Goal: Information Seeking & Learning: Learn about a topic

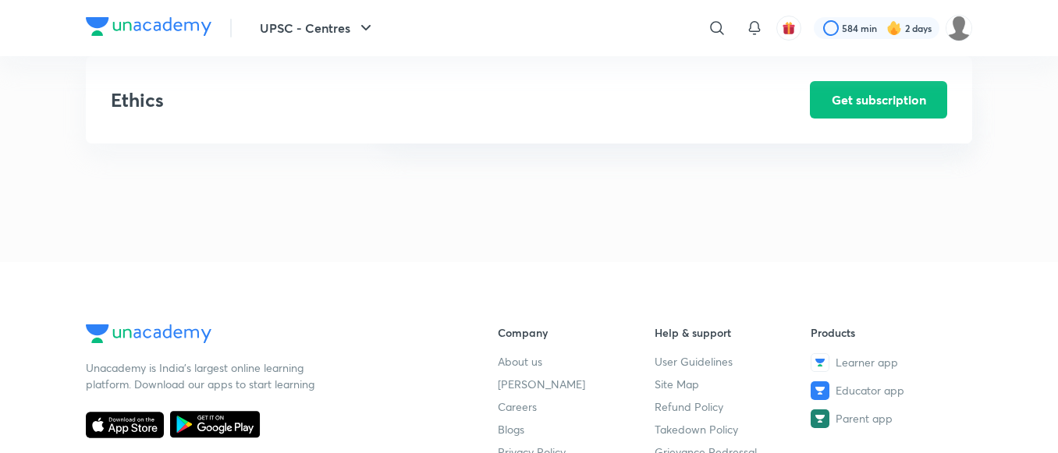
scroll to position [2174, 0]
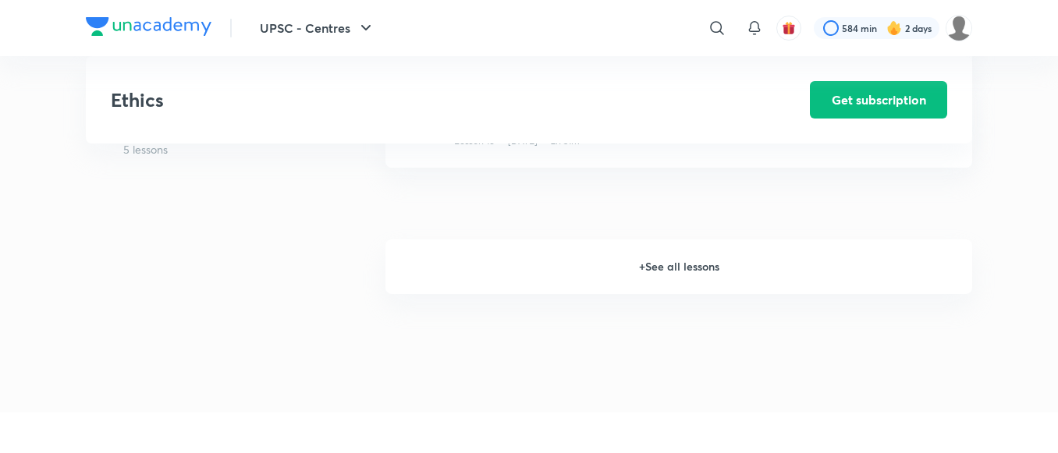
click at [678, 272] on h6 "+ See all lessons" at bounding box center [679, 267] width 587 height 55
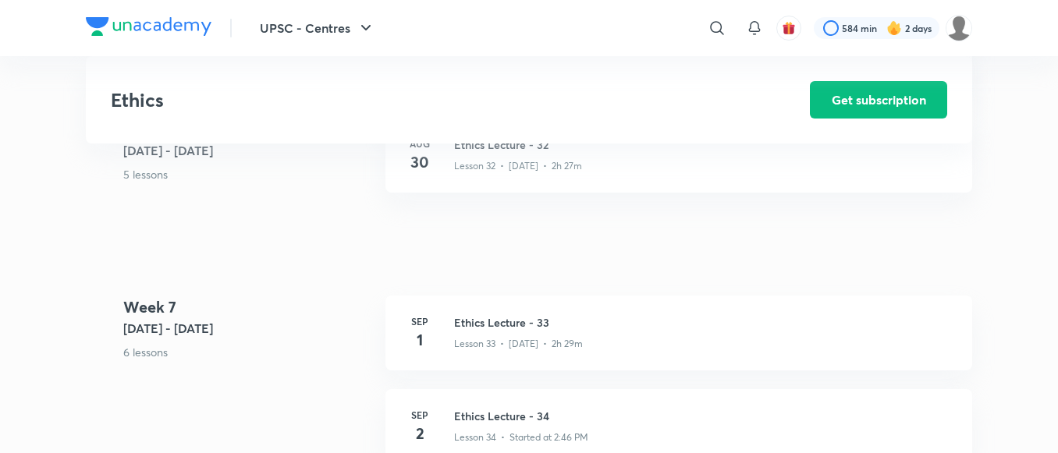
scroll to position [3986, 0]
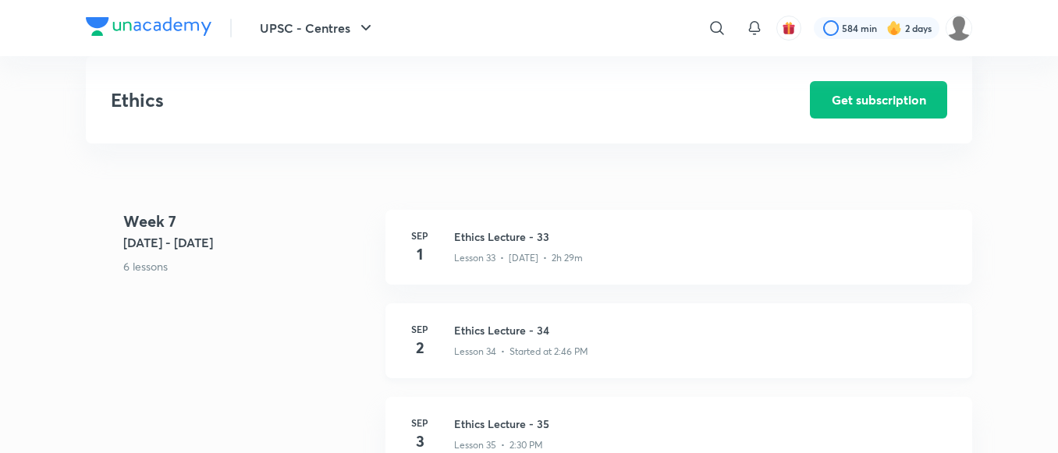
click at [507, 329] on h3 "Ethics Lecture - 34" at bounding box center [704, 330] width 500 height 16
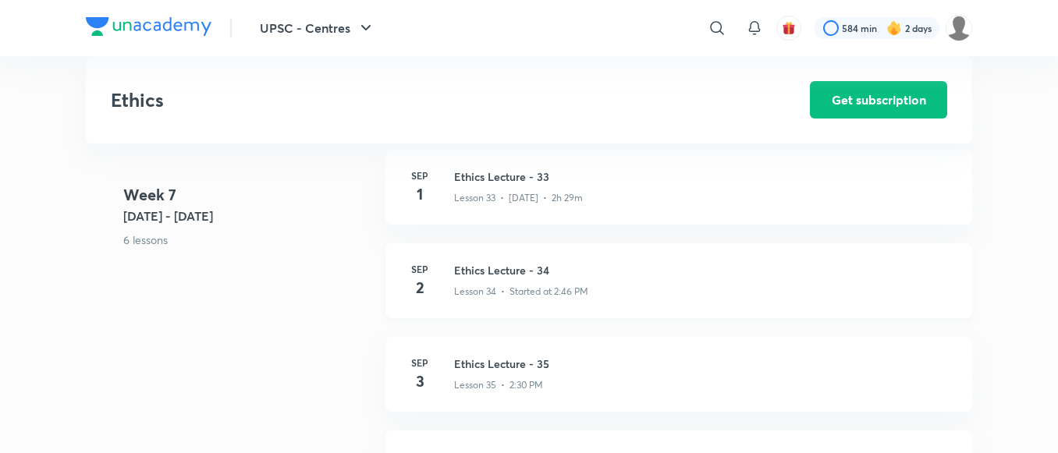
scroll to position [4041, 0]
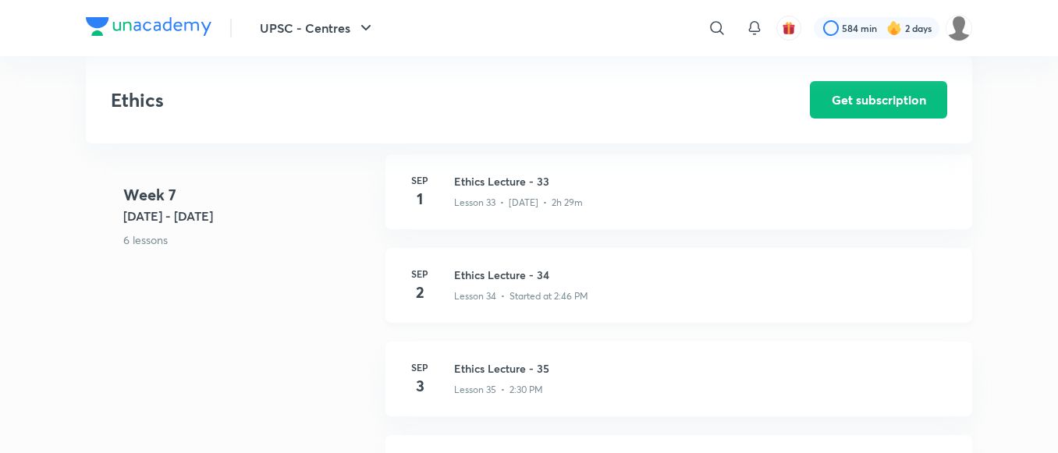
click at [492, 271] on h3 "Ethics Lecture - 34" at bounding box center [704, 275] width 500 height 16
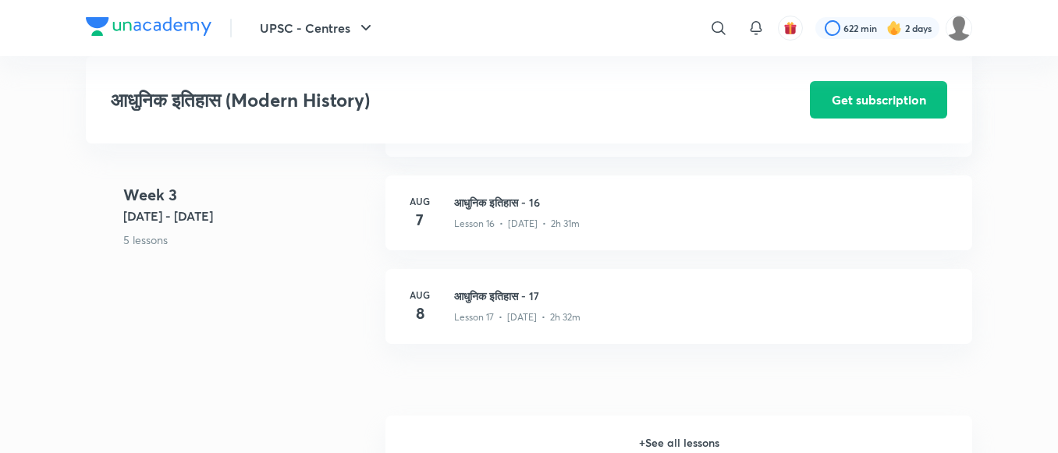
scroll to position [2112, 0]
click at [634, 248] on div "Aug 7 आधुनिक इतिहास - 16 Lesson 16 • Aug 7 • 2h 31m" at bounding box center [679, 214] width 587 height 75
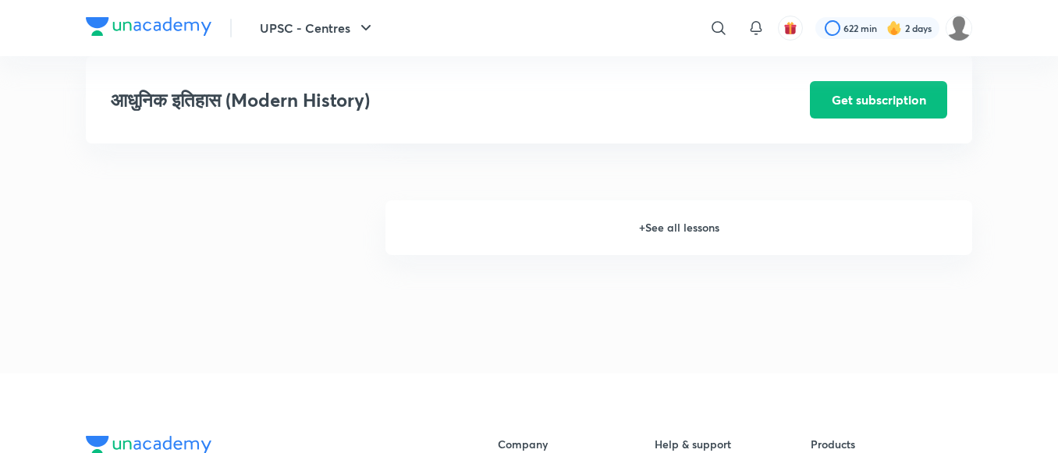
scroll to position [2352, 0]
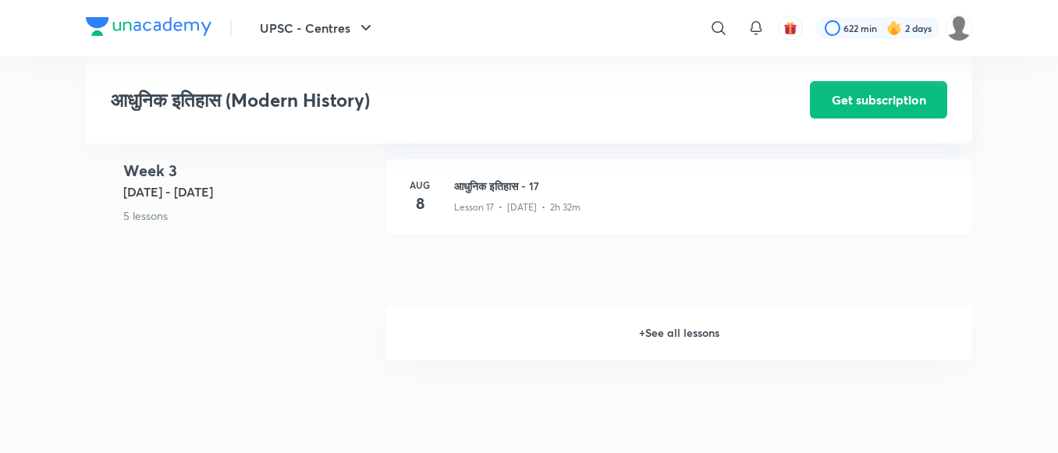
scroll to position [2226, 0]
click at [669, 347] on h6 "+ See all lessons" at bounding box center [679, 331] width 587 height 55
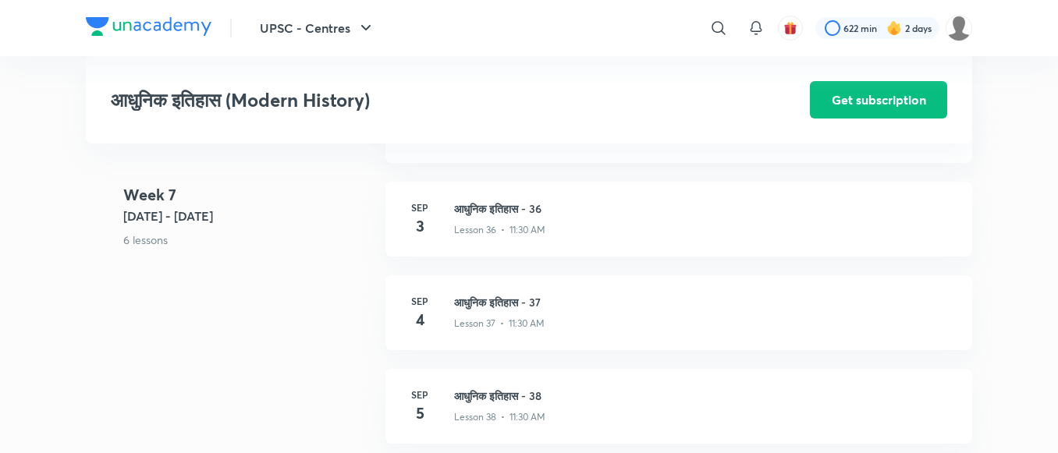
scroll to position [4317, 0]
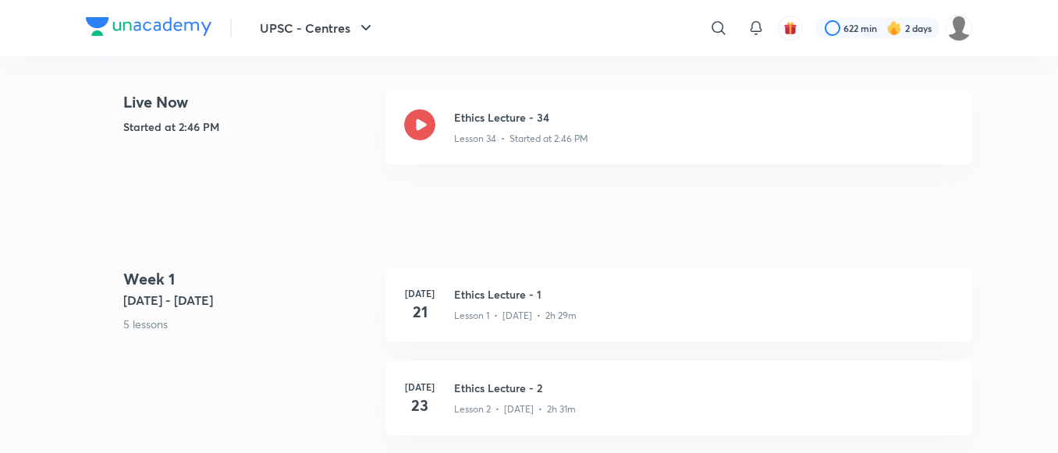
scroll to position [266, 0]
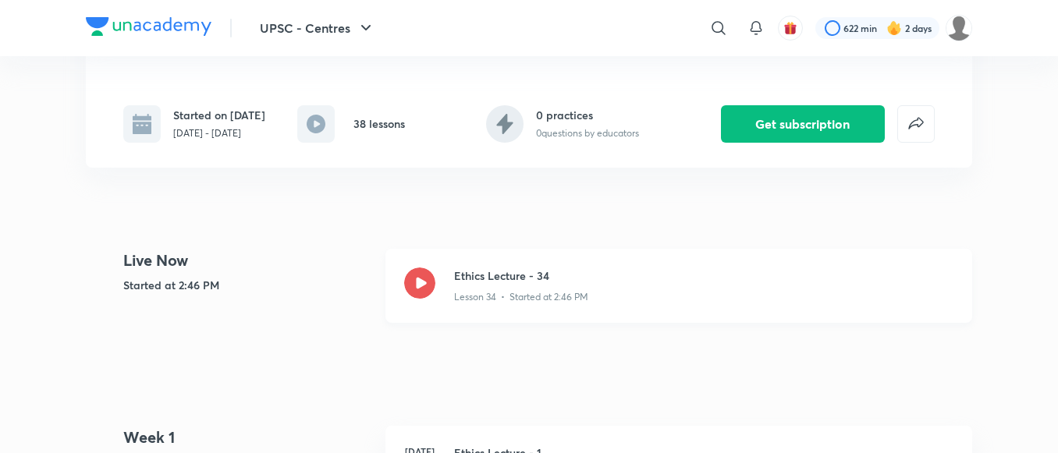
click at [479, 276] on h3 "Ethics Lecture - 34" at bounding box center [704, 276] width 500 height 16
